Goal: Find specific page/section: Find specific page/section

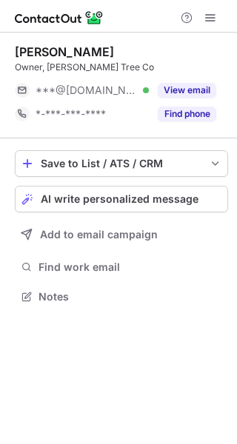
scroll to position [7, 7]
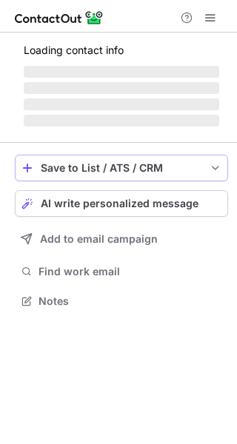
scroll to position [309, 237]
